Goal: Task Accomplishment & Management: Manage account settings

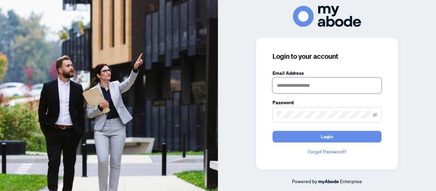
click at [284, 89] on input "text" at bounding box center [327, 85] width 109 height 16
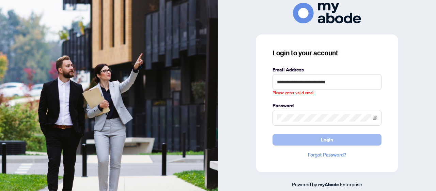
click at [321, 141] on button "Login" at bounding box center [327, 140] width 109 height 12
click at [340, 140] on button "Login" at bounding box center [327, 140] width 109 height 12
click at [339, 139] on button "Login" at bounding box center [327, 140] width 109 height 12
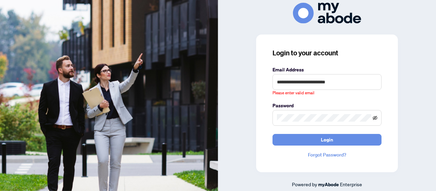
click at [376, 118] on icon "eye-invisible" at bounding box center [375, 117] width 5 height 5
click at [378, 92] on div "Please enter valid email" at bounding box center [327, 93] width 109 height 6
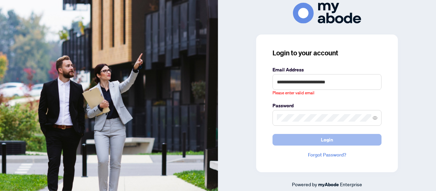
click at [312, 140] on button "Login" at bounding box center [327, 140] width 109 height 12
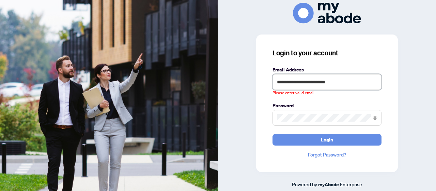
click at [336, 82] on input "**********" at bounding box center [327, 82] width 109 height 16
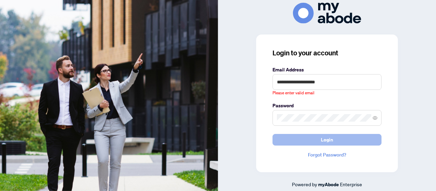
click at [299, 139] on button "Login" at bounding box center [327, 140] width 109 height 12
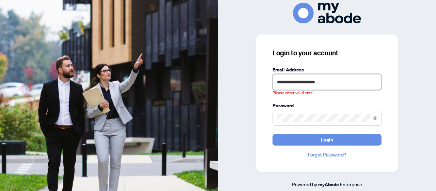
click at [323, 83] on input "**********" at bounding box center [327, 82] width 109 height 16
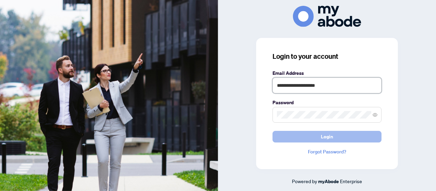
type input "**********"
click at [301, 133] on button "Login" at bounding box center [327, 137] width 109 height 12
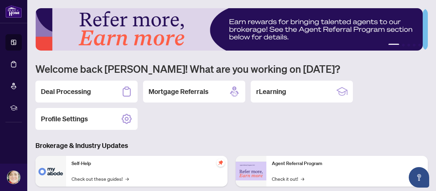
click at [70, 89] on h2 "Deal Processing" at bounding box center [66, 92] width 50 height 10
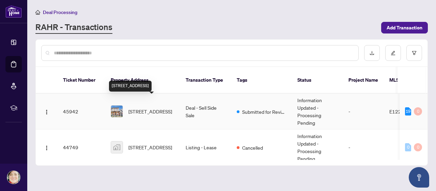
click at [142, 107] on span "17 Weymouth Ave, Toronto, Ontario M4C 1R6, Canada" at bounding box center [151, 110] width 44 height 7
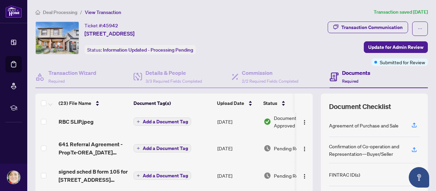
scroll to position [205, 0]
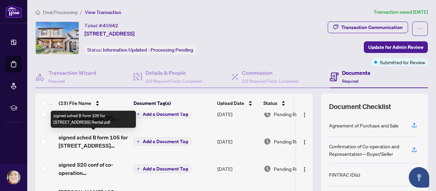
click at [81, 142] on span "signed sched B form 105 for 17 Weymouth Ave Rental.pdf" at bounding box center [94, 141] width 70 height 16
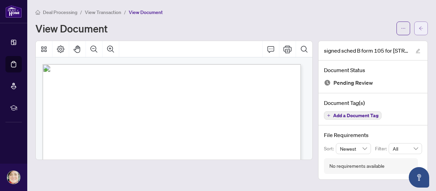
click at [422, 28] on icon "arrow-left" at bounding box center [421, 28] width 4 height 4
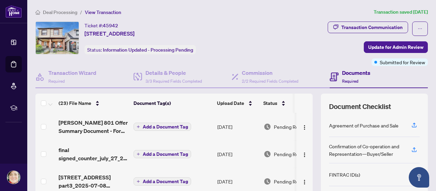
scroll to position [307, 0]
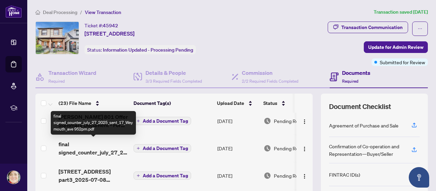
click at [69, 149] on span "final signed_counter_july_27_2025_sent_17_Weymouth_ave 952pm.pdf" at bounding box center [94, 148] width 70 height 16
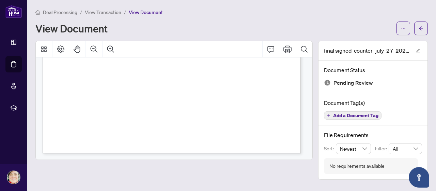
scroll to position [2309, 0]
click at [422, 27] on icon "arrow-left" at bounding box center [421, 28] width 5 height 5
